Goal: Obtain resource: Download file/media

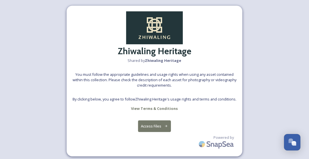
click at [150, 120] on button "Access Files" at bounding box center [154, 126] width 33 height 12
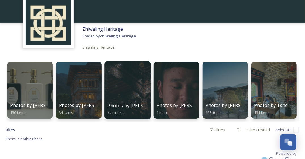
scroll to position [46, 0]
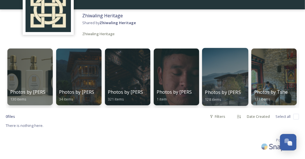
click at [225, 76] on div at bounding box center [225, 77] width 46 height 58
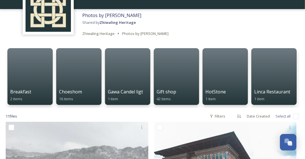
scroll to position [34, 0]
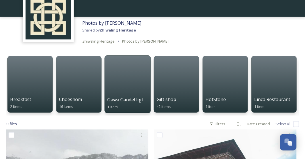
click at [129, 82] on div at bounding box center [127, 84] width 46 height 58
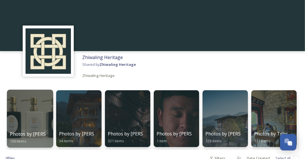
click at [37, 117] on div at bounding box center [30, 119] width 46 height 58
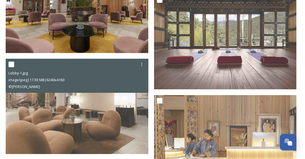
scroll to position [2920, 0]
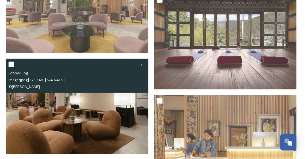
click at [11, 65] on input "checkbox" at bounding box center [12, 65] width 6 height 6
checkbox input "true"
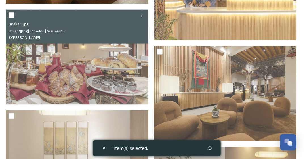
scroll to position [3090, 0]
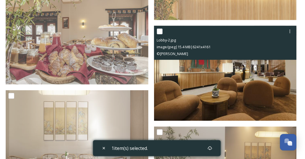
click at [160, 30] on input "checkbox" at bounding box center [160, 32] width 6 height 6
checkbox input "true"
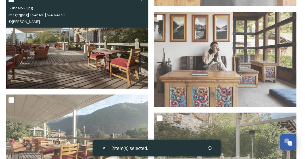
scroll to position [283, 0]
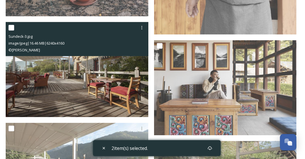
click at [11, 28] on input "checkbox" at bounding box center [12, 28] width 6 height 6
checkbox input "true"
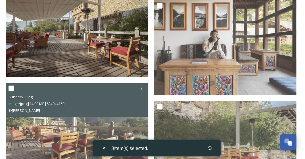
scroll to position [340, 0]
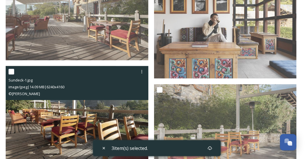
click at [12, 73] on input "checkbox" at bounding box center [12, 72] width 6 height 6
checkbox input "true"
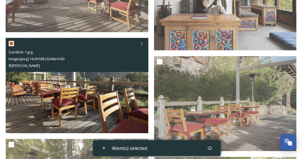
scroll to position [397, 0]
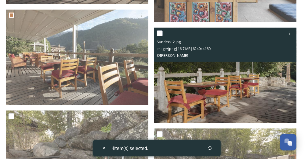
click at [161, 32] on input "checkbox" at bounding box center [160, 33] width 6 height 6
checkbox input "true"
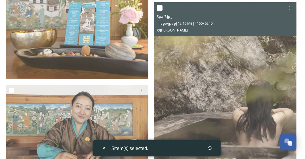
scroll to position [765, 0]
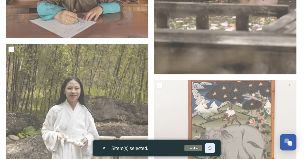
click at [211, 148] on icon at bounding box center [210, 148] width 5 height 5
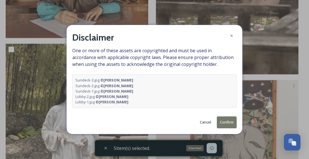
click at [229, 121] on button "Confirm" at bounding box center [227, 122] width 20 height 12
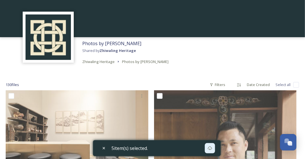
scroll to position [0, 0]
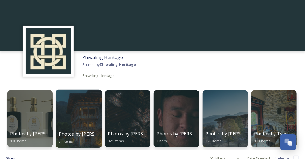
click at [80, 113] on div at bounding box center [79, 119] width 46 height 58
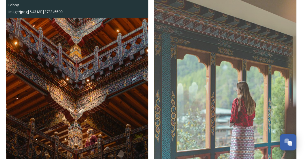
scroll to position [57, 0]
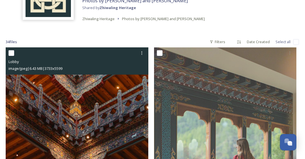
click at [12, 53] on input "checkbox" at bounding box center [12, 53] width 6 height 6
checkbox input "true"
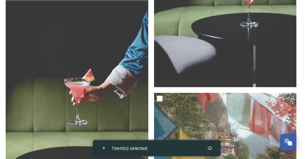
scroll to position [2777, 0]
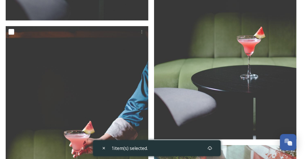
click at [192, 148] on div "1 item(s) selected." at bounding box center [157, 148] width 128 height 16
click at [211, 148] on icon at bounding box center [210, 148] width 4 height 4
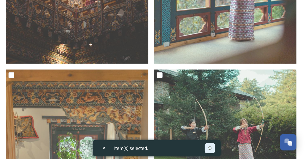
scroll to position [0, 0]
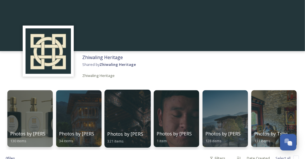
click at [137, 108] on div at bounding box center [127, 119] width 46 height 58
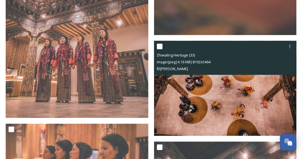
scroll to position [935, 0]
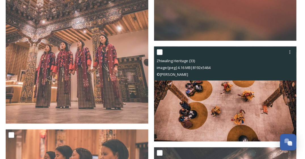
click at [160, 53] on input "checkbox" at bounding box center [160, 52] width 6 height 6
checkbox input "true"
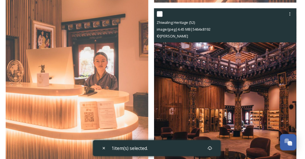
scroll to position [2580, 0]
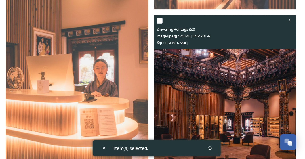
click at [160, 21] on input "checkbox" at bounding box center [160, 21] width 6 height 6
checkbox input "true"
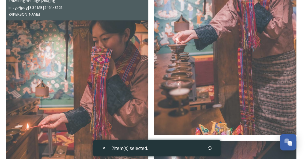
scroll to position [22338, 0]
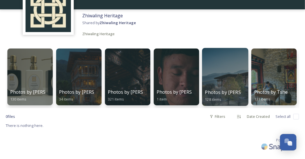
scroll to position [46, 0]
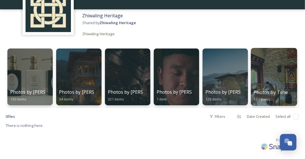
click at [277, 56] on div at bounding box center [274, 77] width 46 height 58
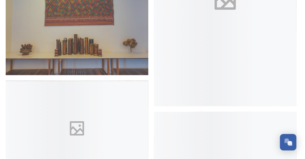
scroll to position [4394, 0]
